Goal: Navigation & Orientation: Find specific page/section

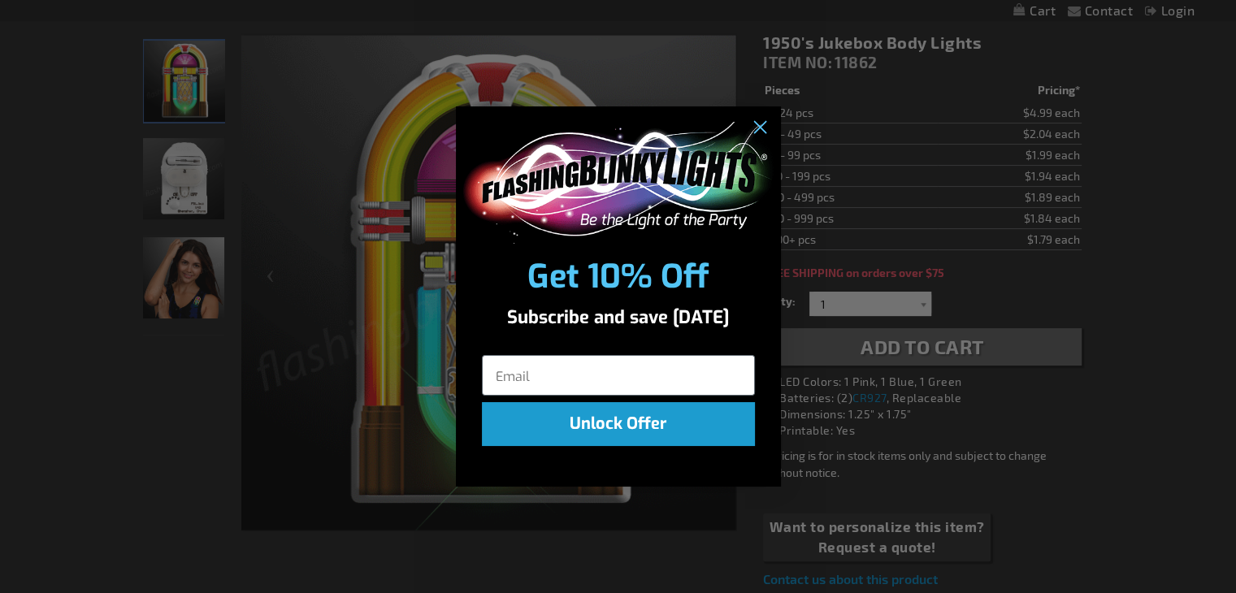
scroll to position [244, 0]
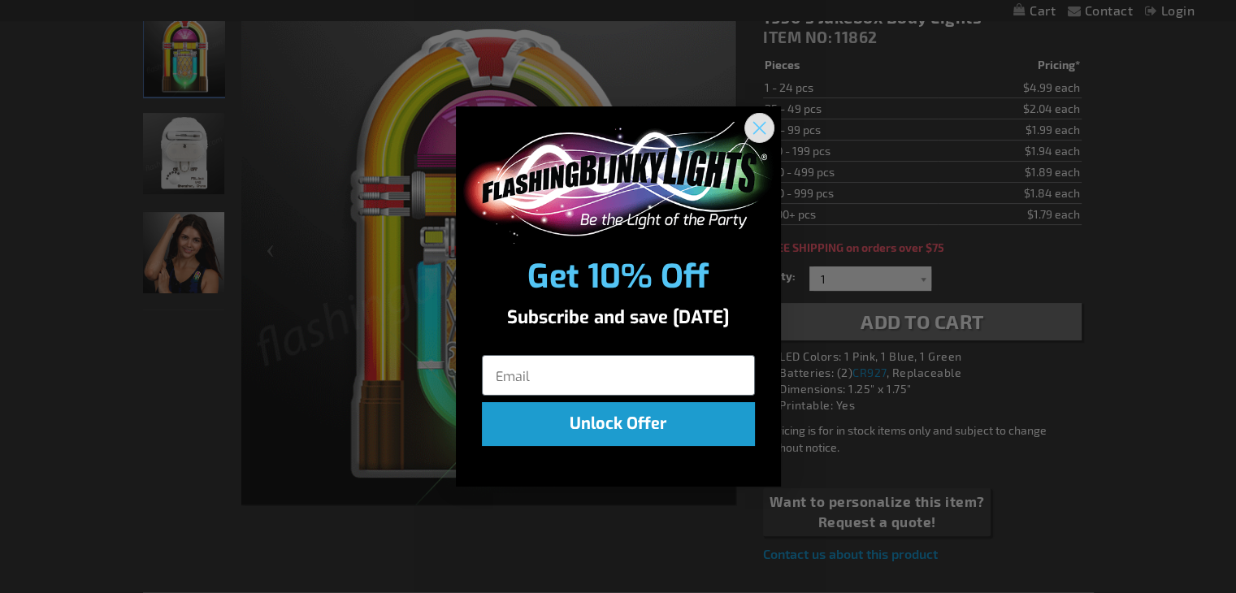
click at [756, 130] on icon "Close dialog" at bounding box center [758, 127] width 11 height 11
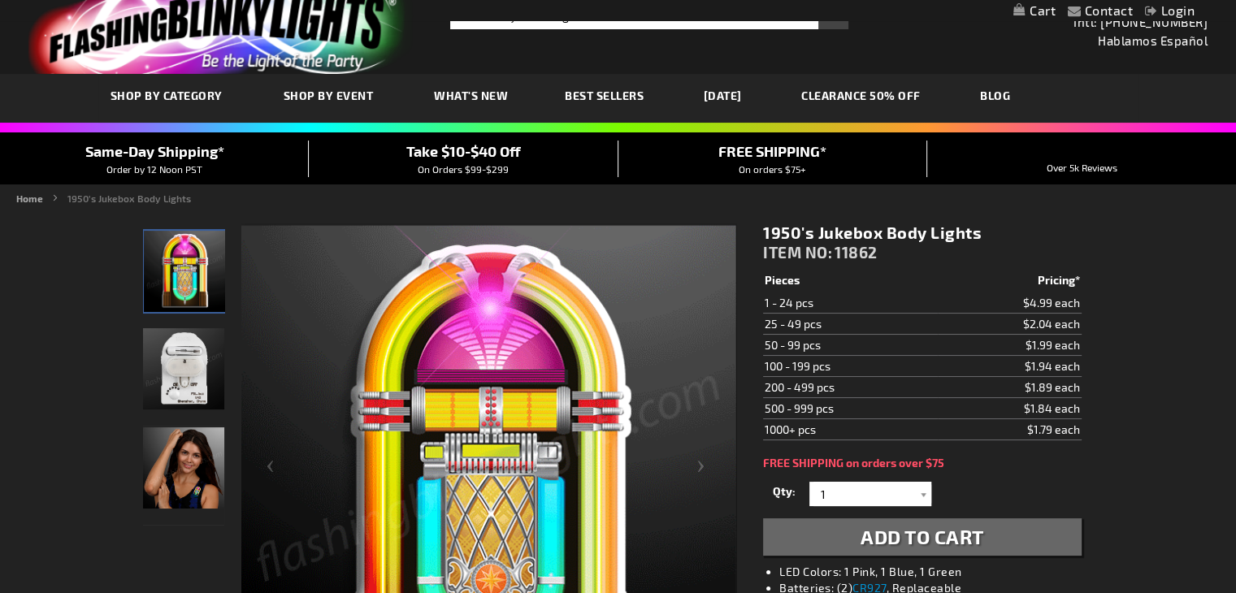
scroll to position [0, 0]
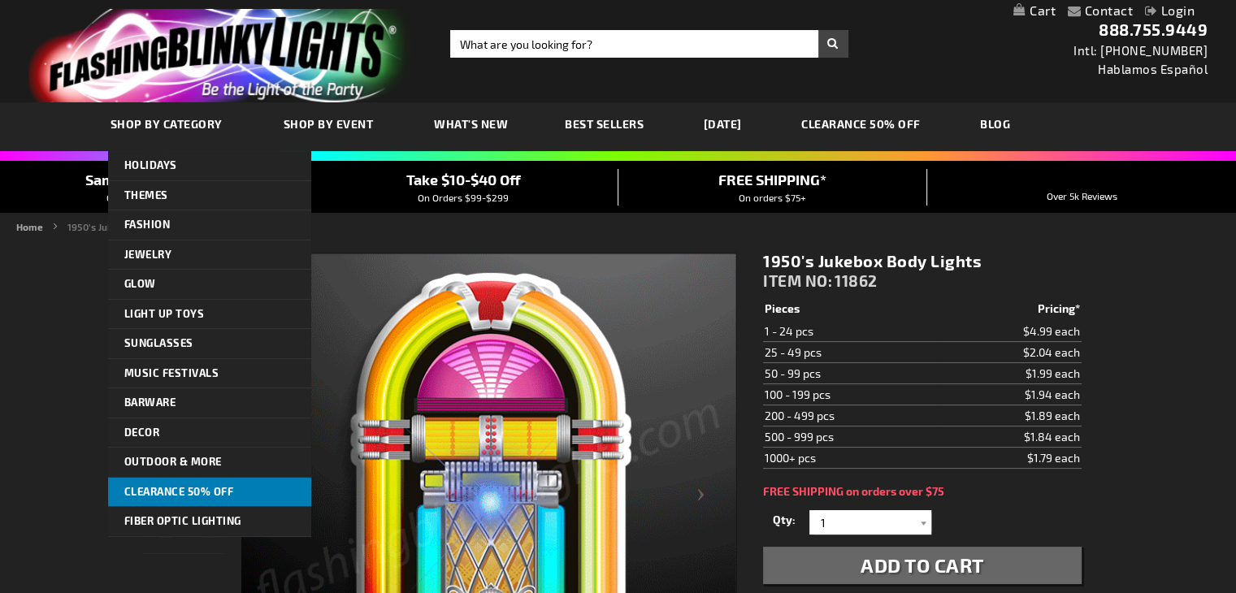
click at [140, 482] on link "CLEARANCE 50% OFF" at bounding box center [209, 492] width 203 height 29
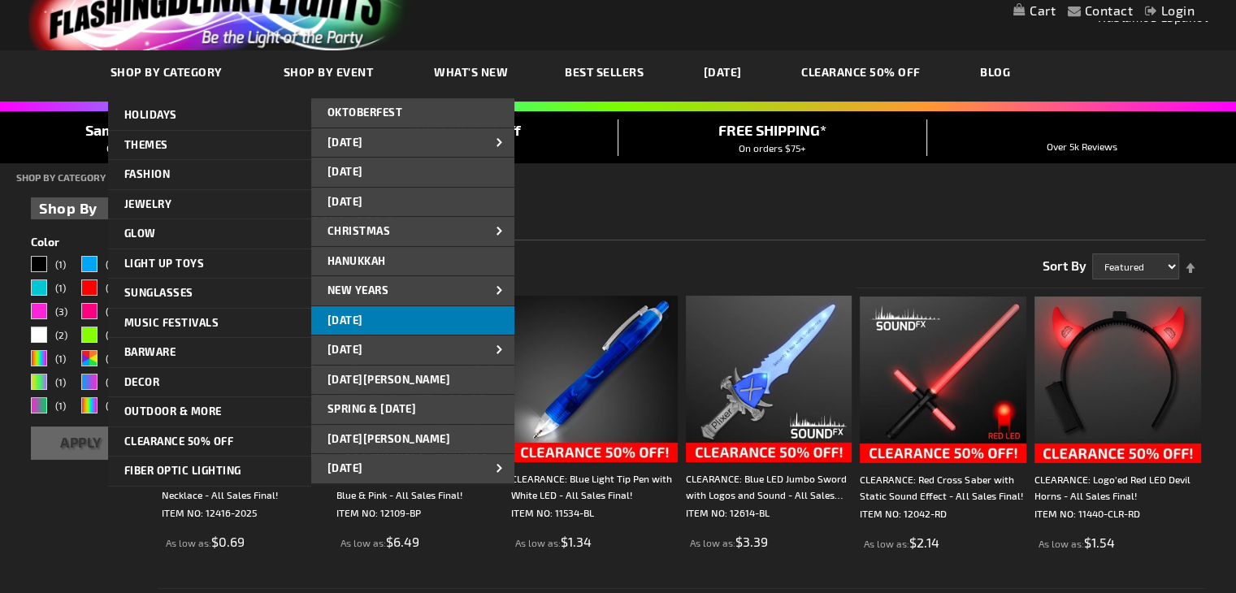
scroll to position [162, 0]
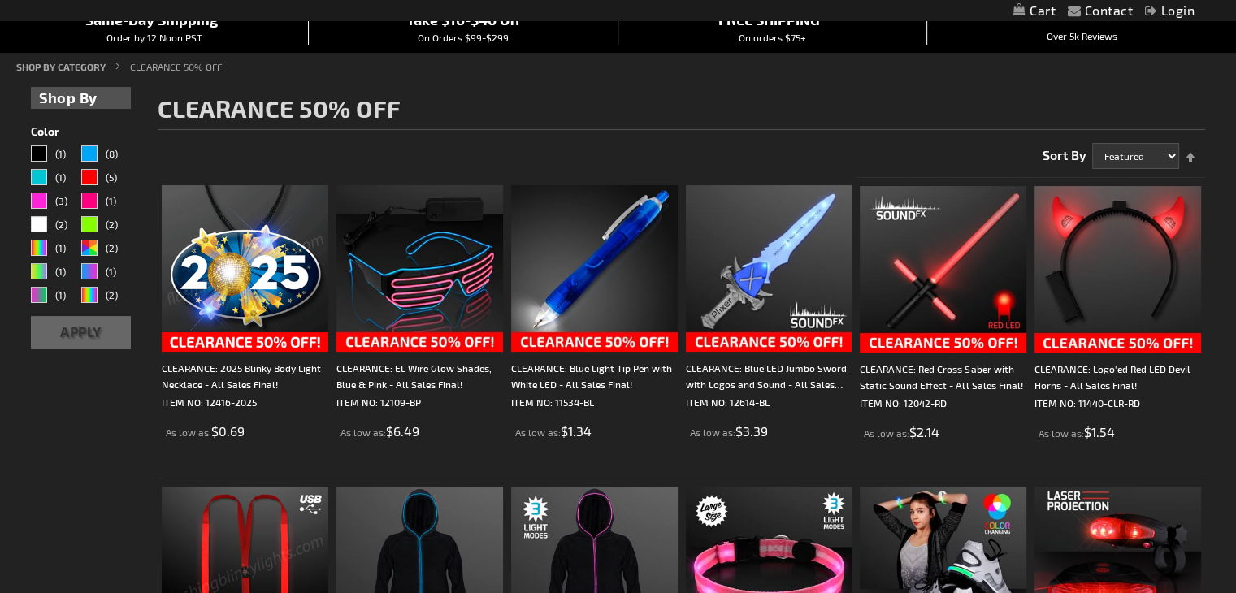
click at [45, 36] on div "Same-Day Shipping* Order by 12 Noon PST" at bounding box center [154, 27] width 309 height 36
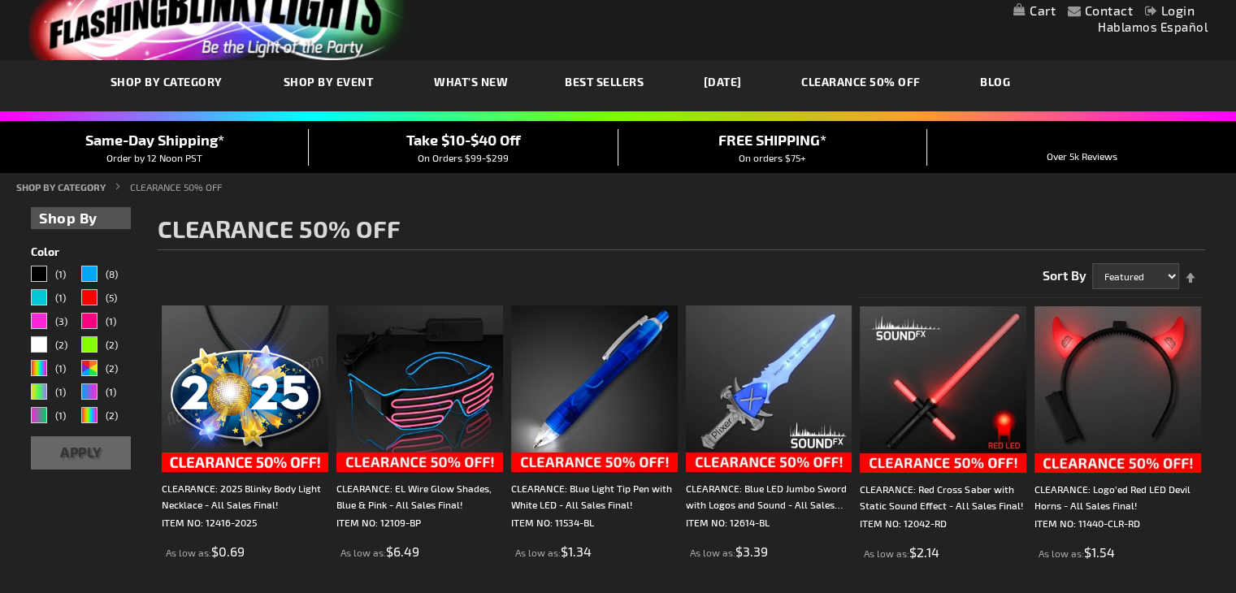
scroll to position [0, 0]
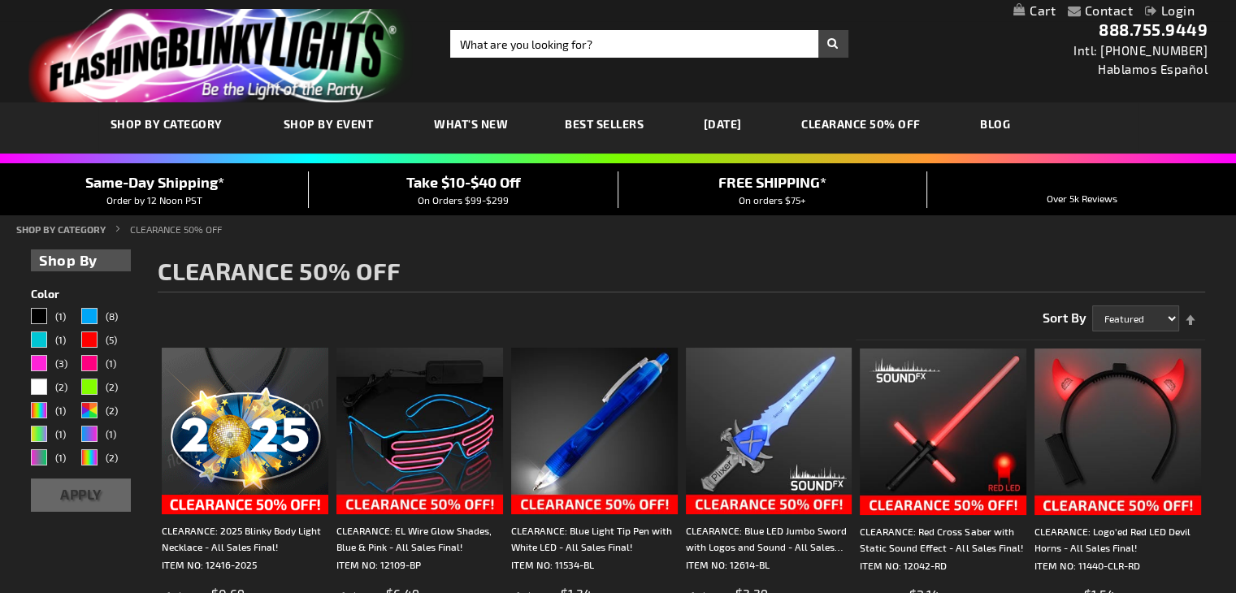
click at [599, 119] on span "Best Sellers" at bounding box center [604, 124] width 79 height 14
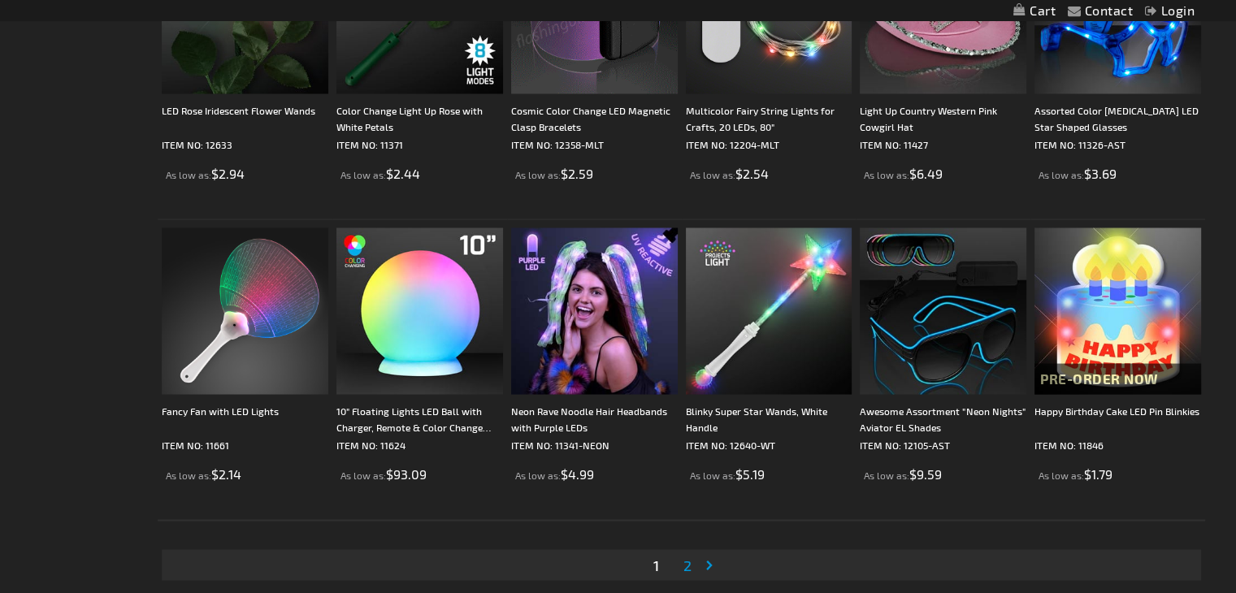
scroll to position [3087, 0]
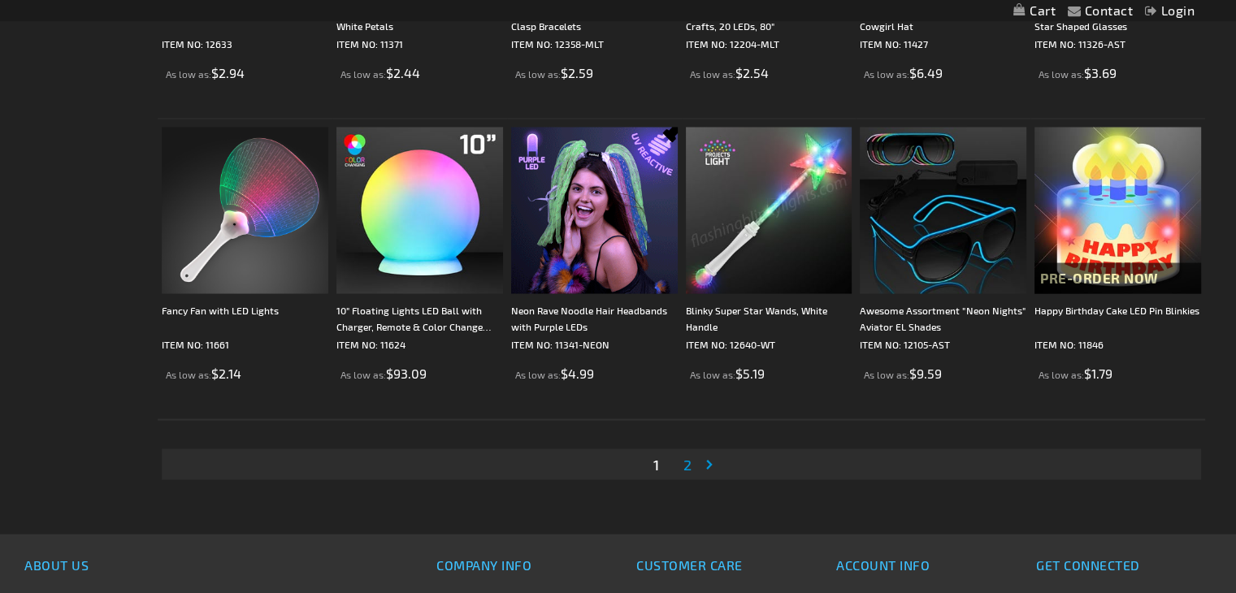
click at [686, 465] on span "2" at bounding box center [687, 464] width 8 height 18
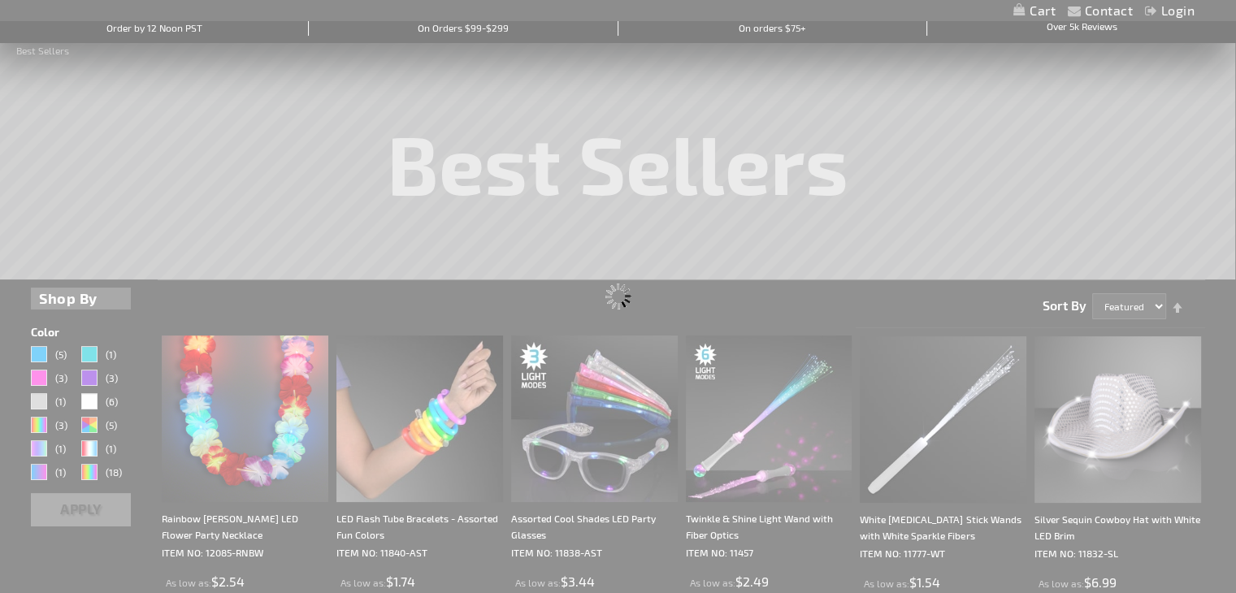
scroll to position [0, 0]
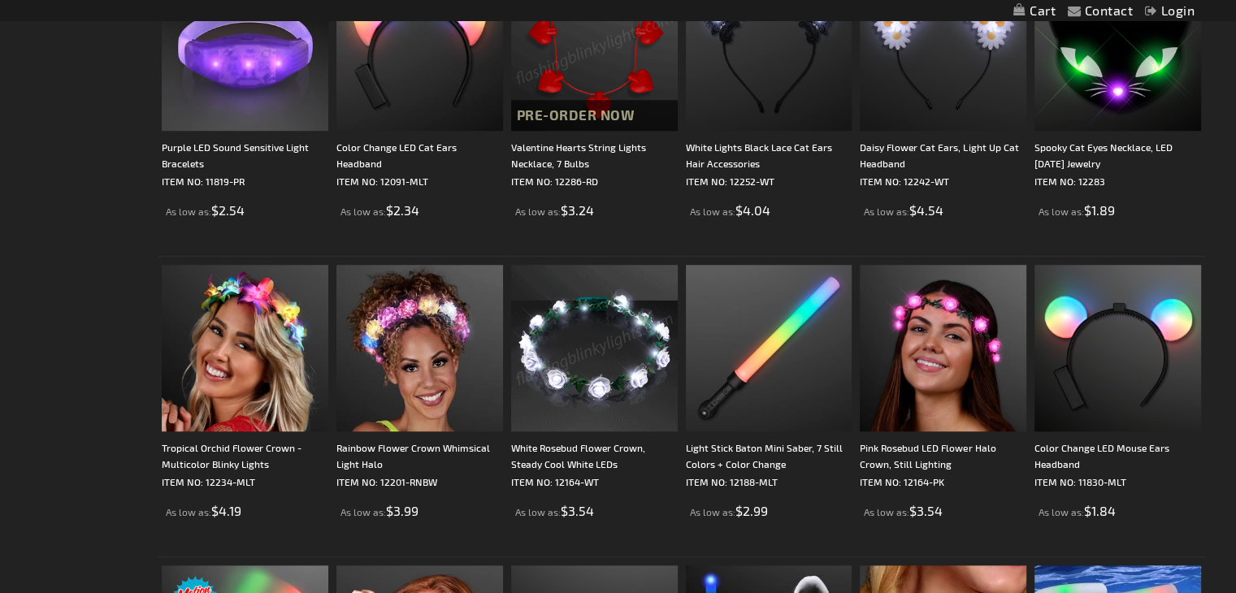
scroll to position [1137, 0]
